Goal: Task Accomplishment & Management: Manage account settings

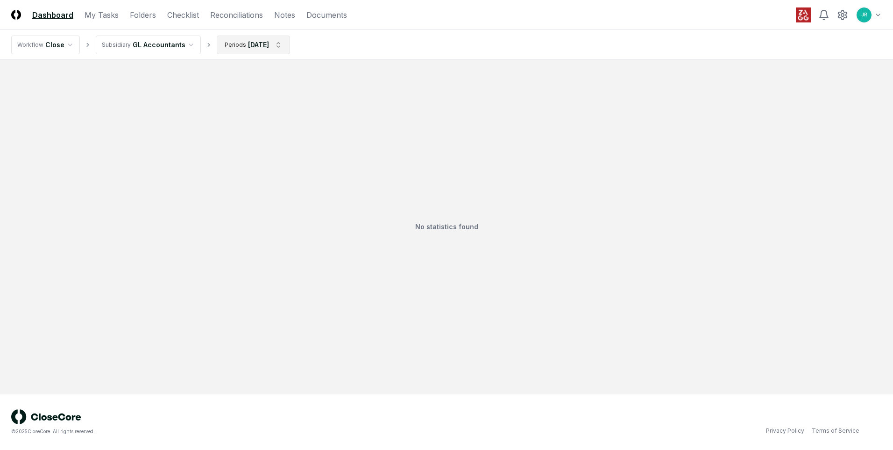
click at [286, 44] on html "CloseCore Dashboard My Tasks Folders Checklist Reconciliations Notes Documents …" at bounding box center [446, 225] width 893 height 450
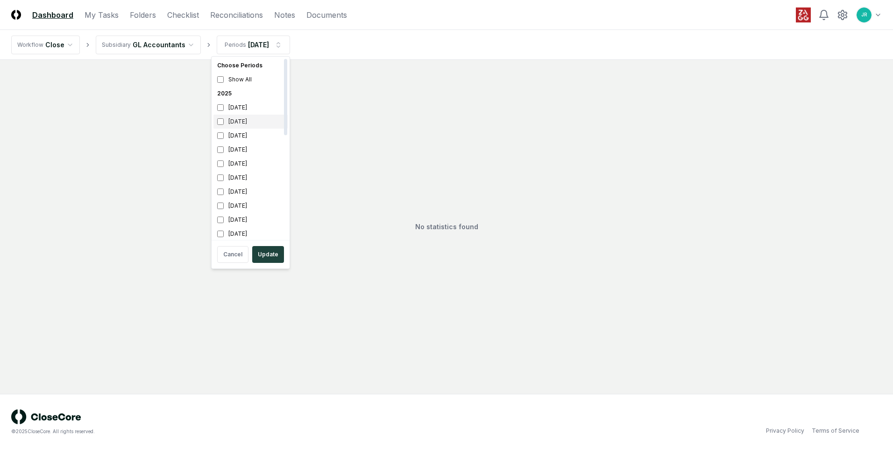
click at [237, 122] on div "[DATE]" at bounding box center [251, 121] width 74 height 14
click at [236, 136] on div "[DATE]" at bounding box center [251, 136] width 74 height 14
click at [265, 255] on button "Update" at bounding box center [268, 254] width 32 height 17
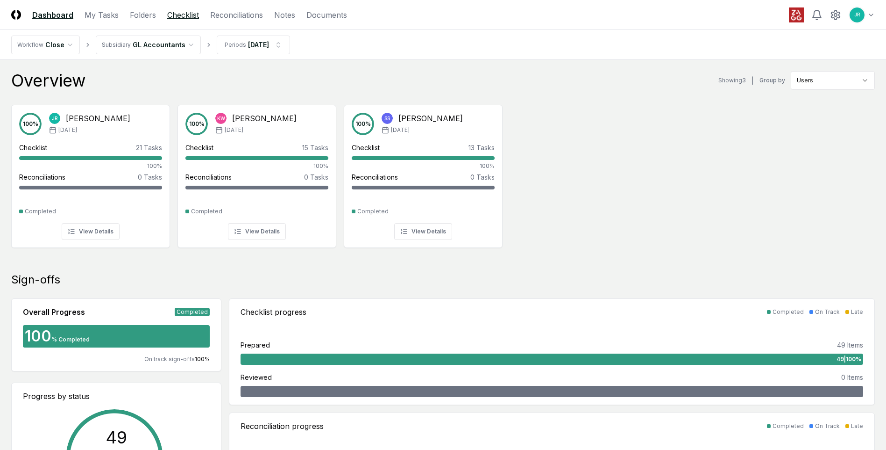
click at [179, 17] on link "Checklist" at bounding box center [183, 14] width 32 height 11
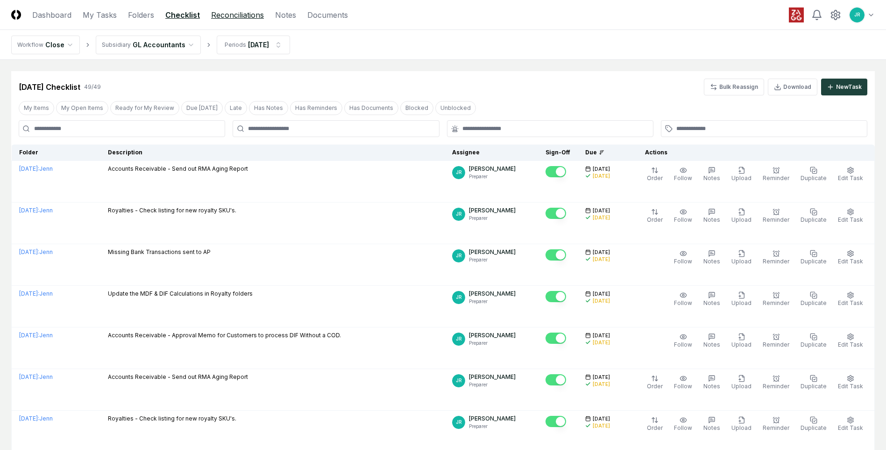
click at [220, 19] on link "Reconciliations" at bounding box center [237, 14] width 53 height 11
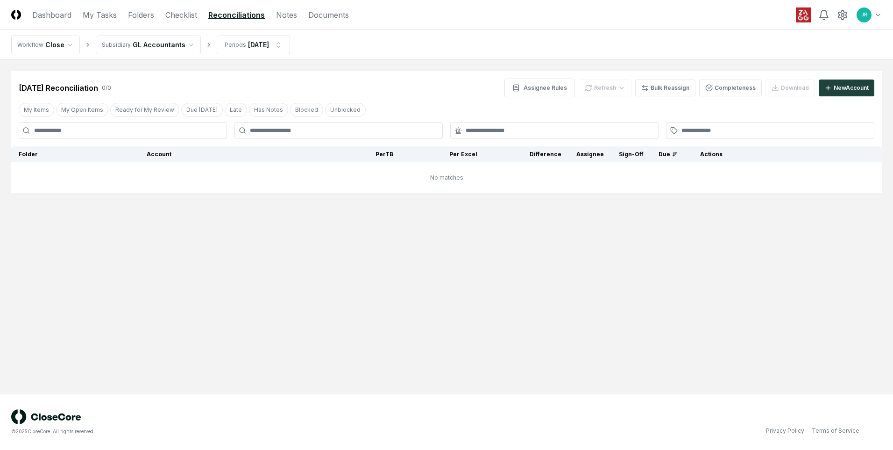
click at [250, 14] on link "Reconciliations" at bounding box center [236, 14] width 57 height 11
click at [278, 43] on html "CloseCore Dashboard My Tasks Folders Checklist Reconciliations Notes Documents …" at bounding box center [446, 225] width 893 height 450
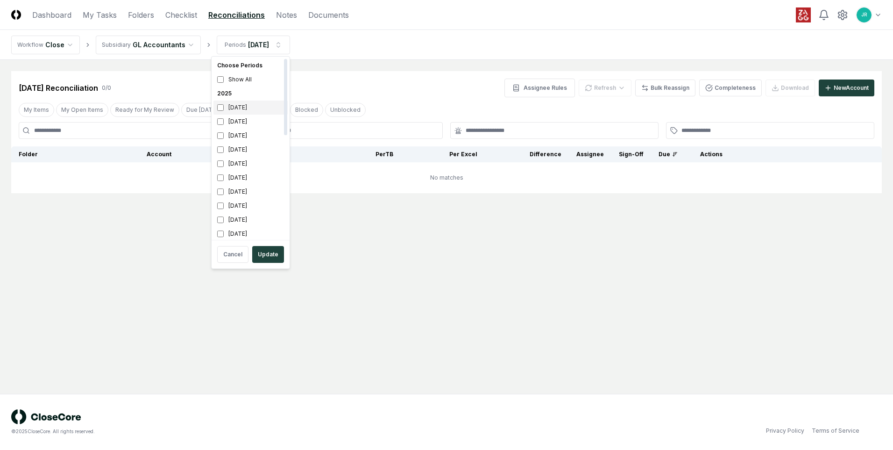
click at [248, 106] on div "[DATE]" at bounding box center [251, 107] width 74 height 14
click at [249, 122] on div "[DATE]" at bounding box center [251, 121] width 74 height 14
click at [248, 120] on div "[DATE]" at bounding box center [251, 119] width 74 height 14
click at [241, 105] on div "[DATE]" at bounding box center [251, 105] width 74 height 14
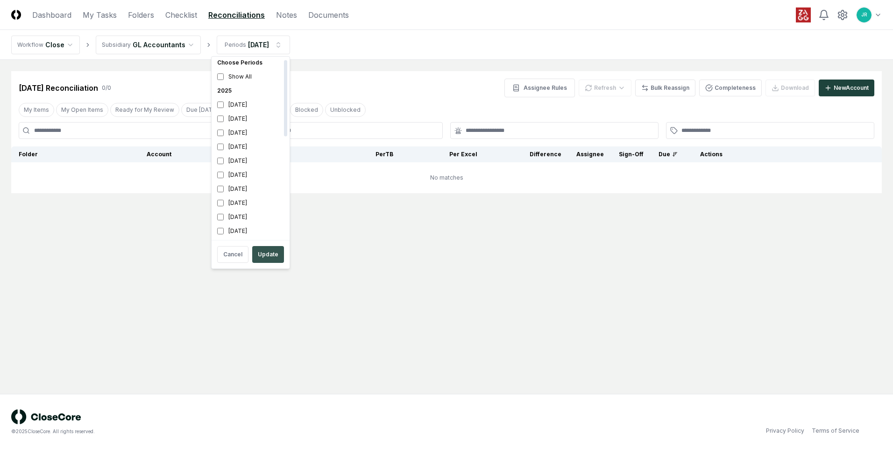
click at [269, 257] on button "Update" at bounding box center [268, 254] width 32 height 17
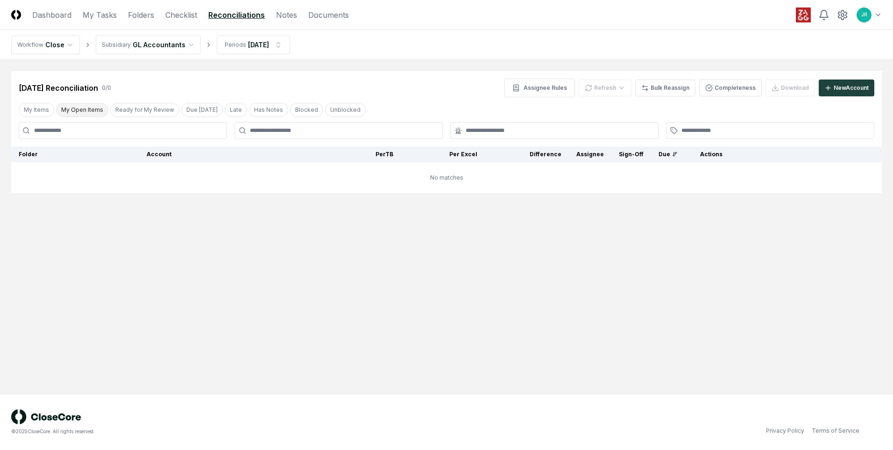
click at [67, 111] on button "My Open Items" at bounding box center [82, 110] width 52 height 14
click at [183, 47] on html "CloseCore Dashboard My Tasks Folders Checklist Reconciliations Notes Documents …" at bounding box center [446, 225] width 893 height 450
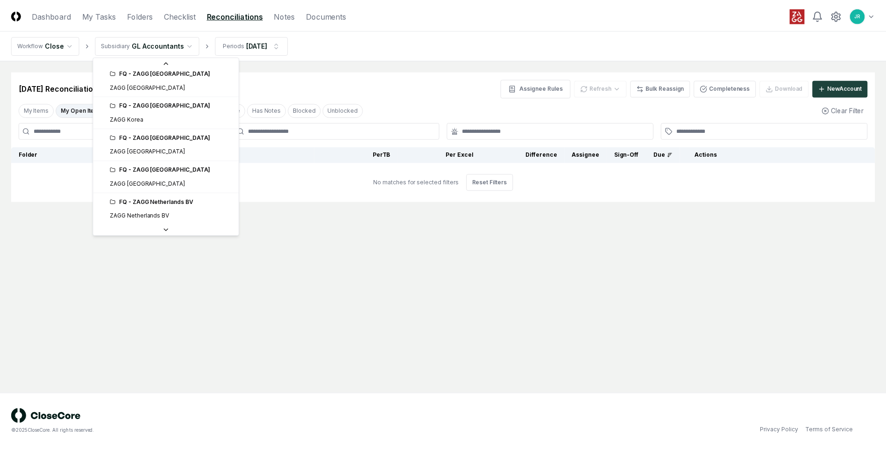
scroll to position [193, 0]
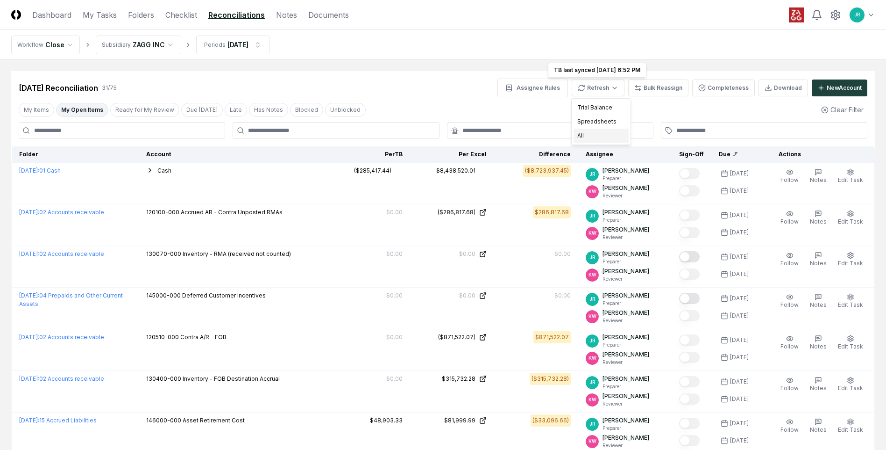
click at [580, 138] on div "All" at bounding box center [601, 136] width 55 height 14
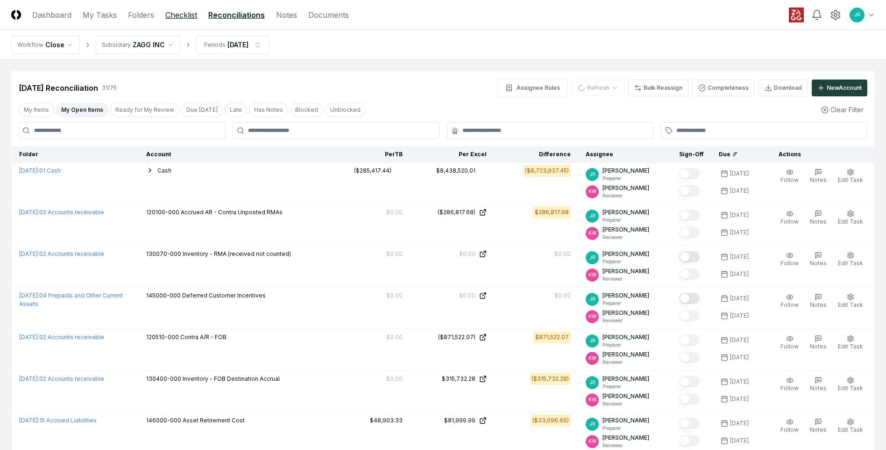
click at [194, 14] on link "Checklist" at bounding box center [181, 14] width 32 height 11
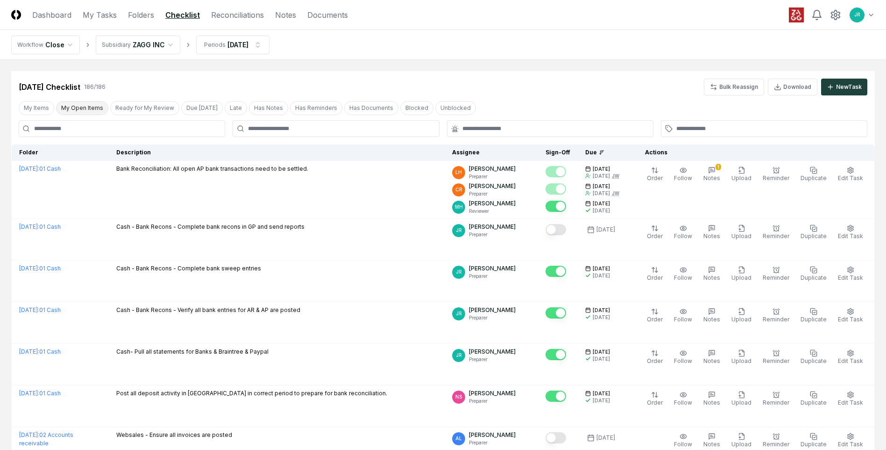
click at [89, 107] on button "My Open Items" at bounding box center [82, 108] width 52 height 14
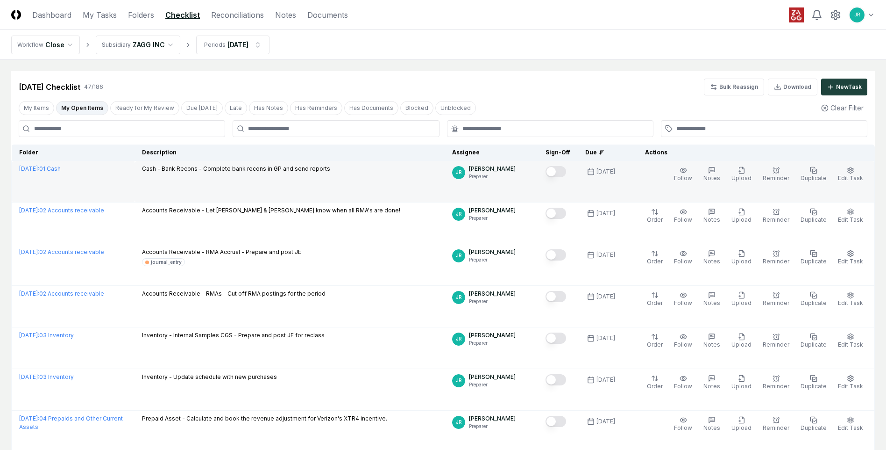
click at [563, 170] on button "Mark complete" at bounding box center [556, 171] width 21 height 11
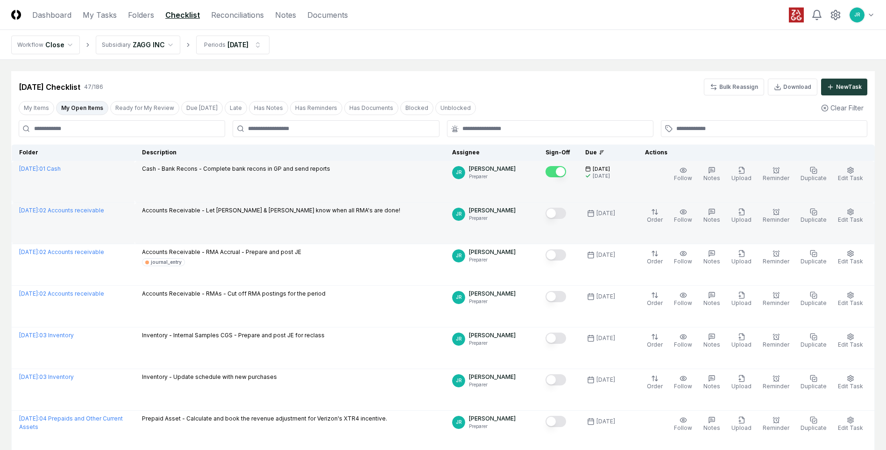
click at [561, 214] on button "Mark complete" at bounding box center [556, 212] width 21 height 11
